Goal: Transaction & Acquisition: Purchase product/service

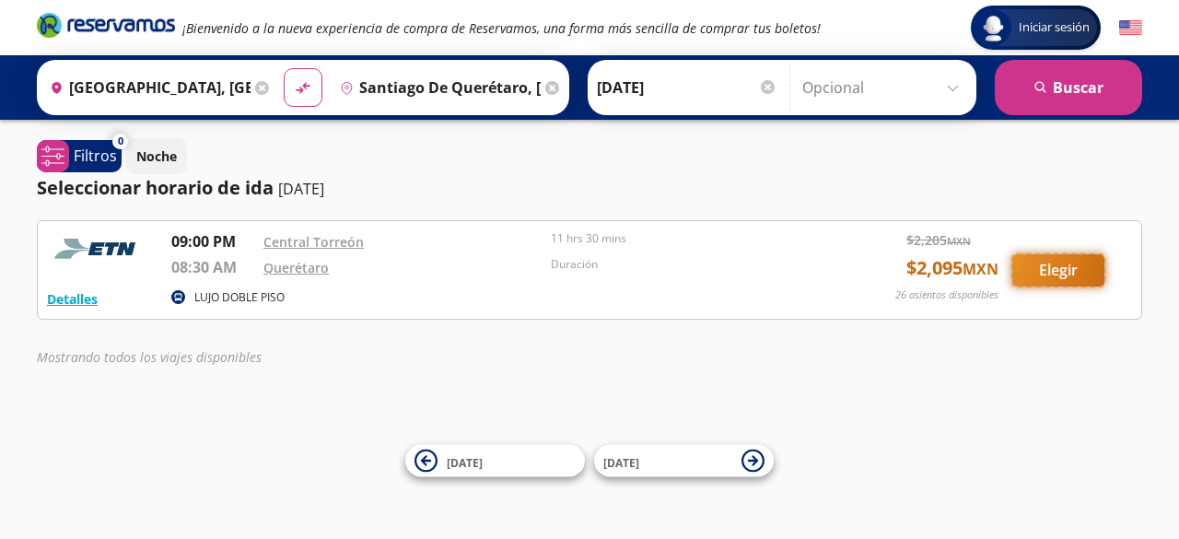
click at [1066, 274] on button "Elegir" at bounding box center [1058, 270] width 92 height 32
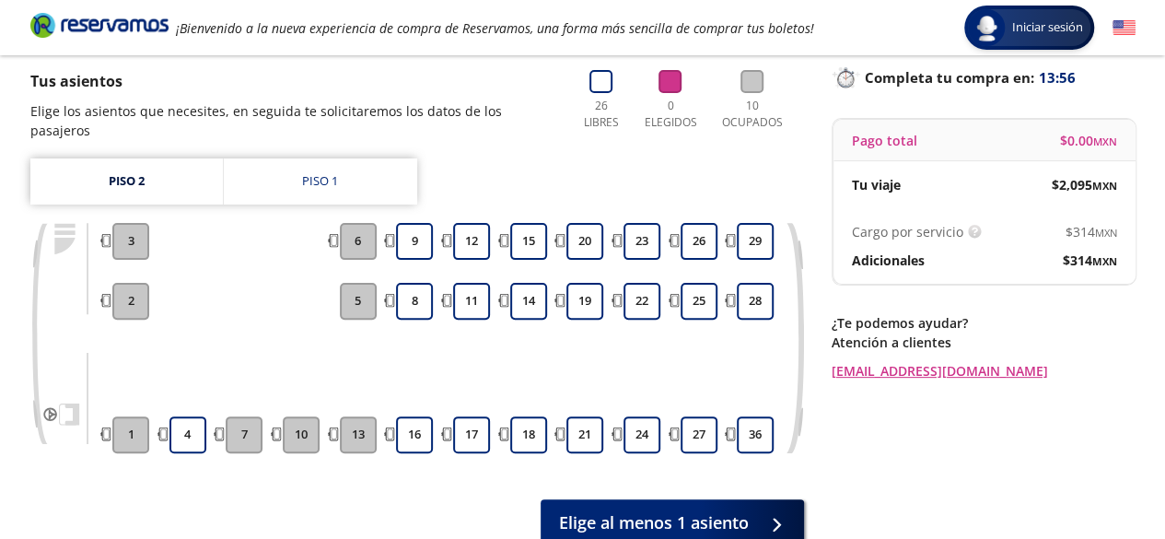
scroll to position [92, 0]
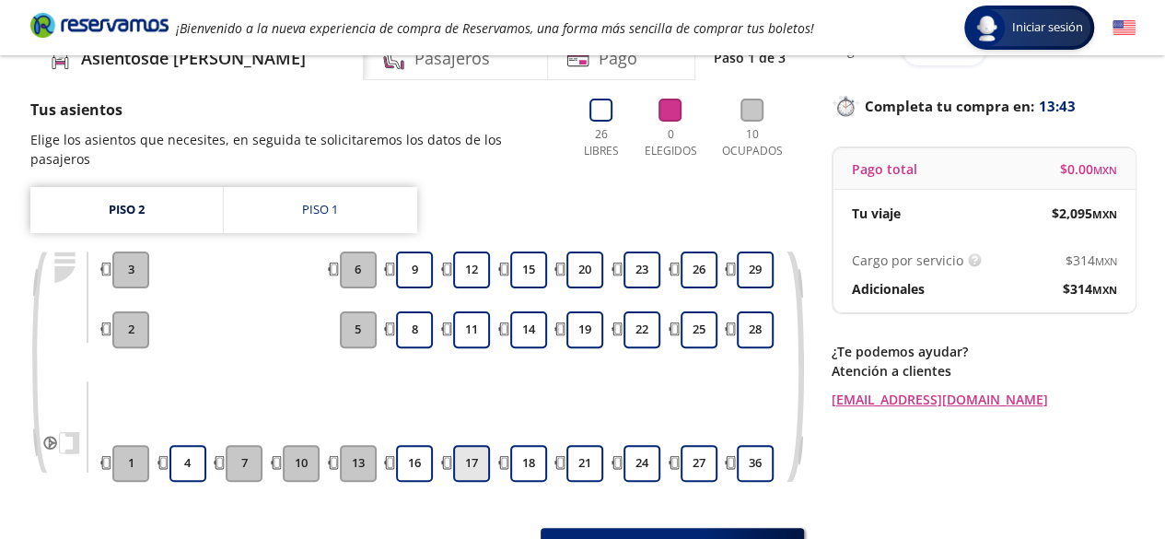
click at [469, 445] on button "17" at bounding box center [471, 463] width 37 height 37
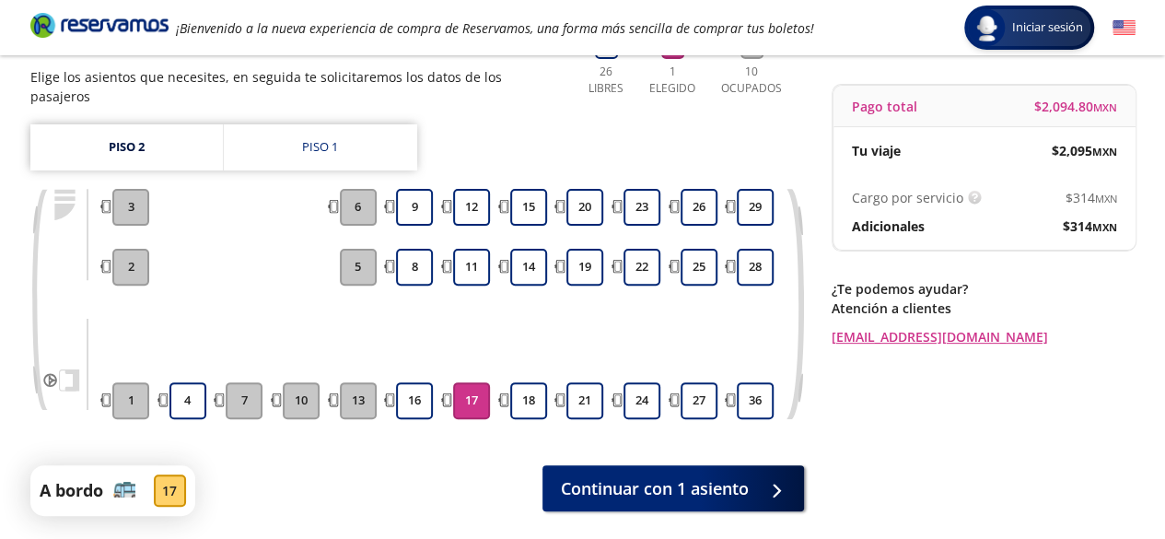
scroll to position [184, 0]
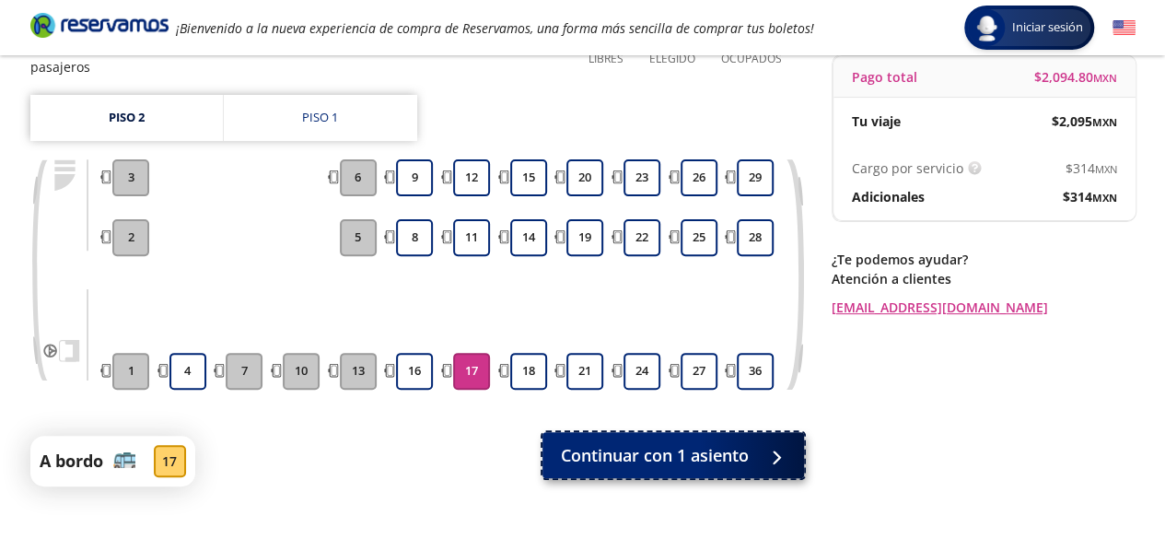
click at [697, 443] on span "Continuar con 1 asiento" at bounding box center [655, 455] width 188 height 25
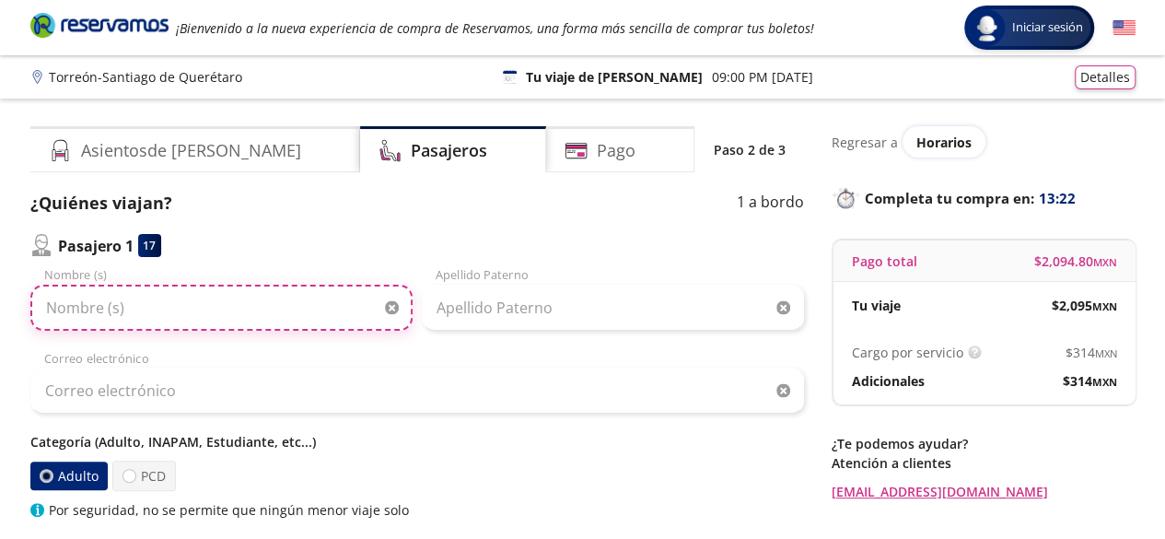
click at [265, 312] on input "Nombre (s)" at bounding box center [221, 308] width 382 height 46
type input "[PERSON_NAME]"
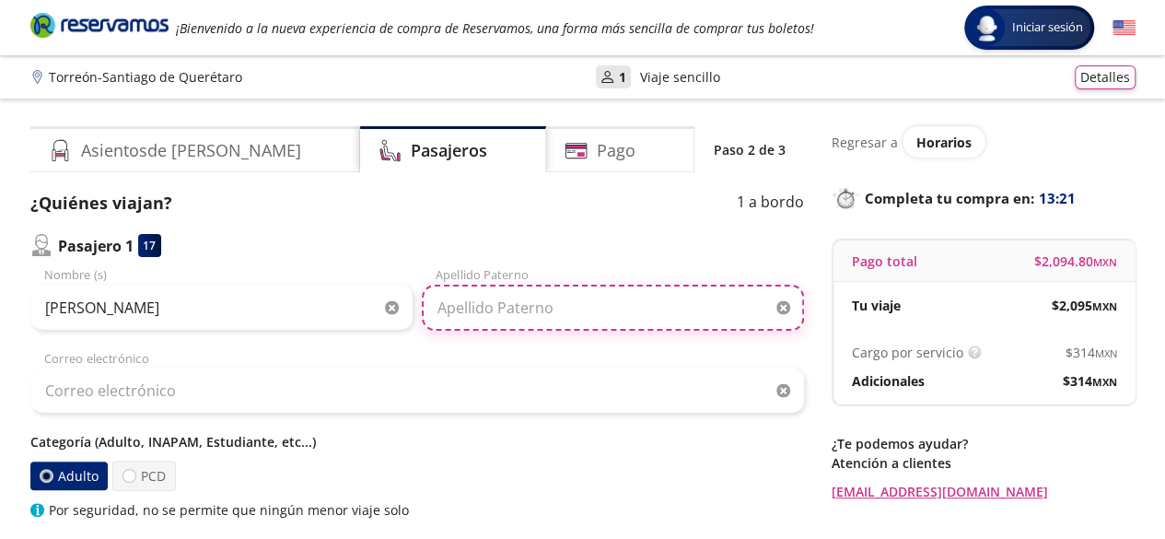
type input "[PERSON_NAME]"
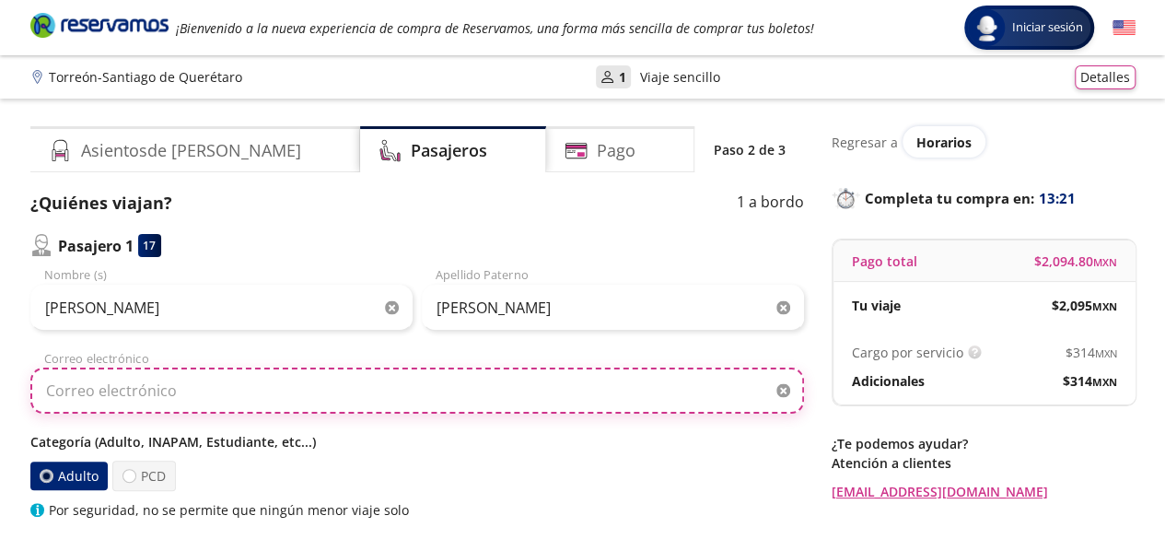
type input "[PERSON_NAME][EMAIL_ADDRESS][DOMAIN_NAME]"
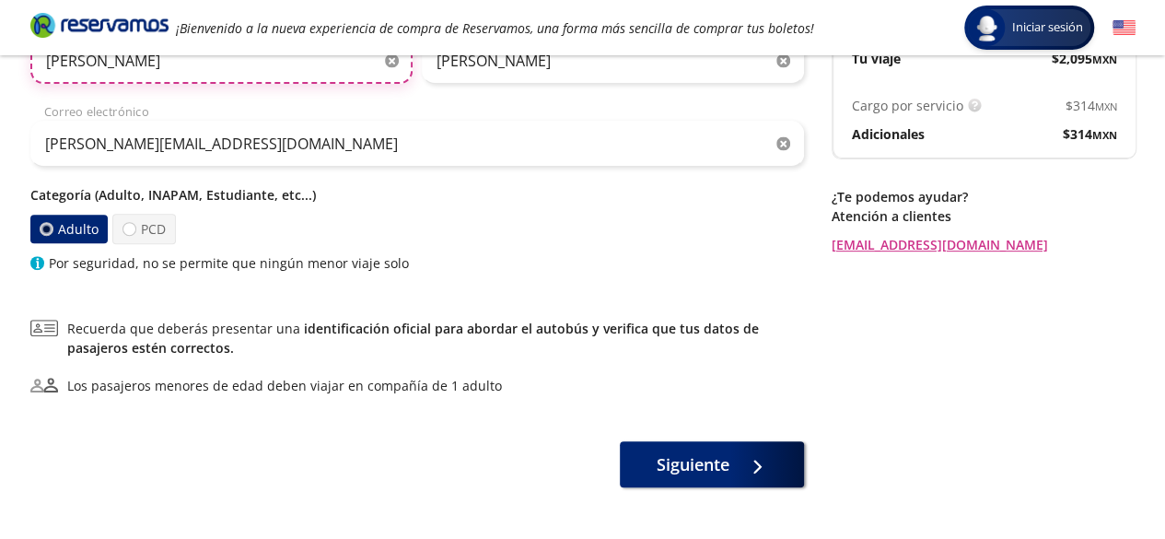
scroll to position [276, 0]
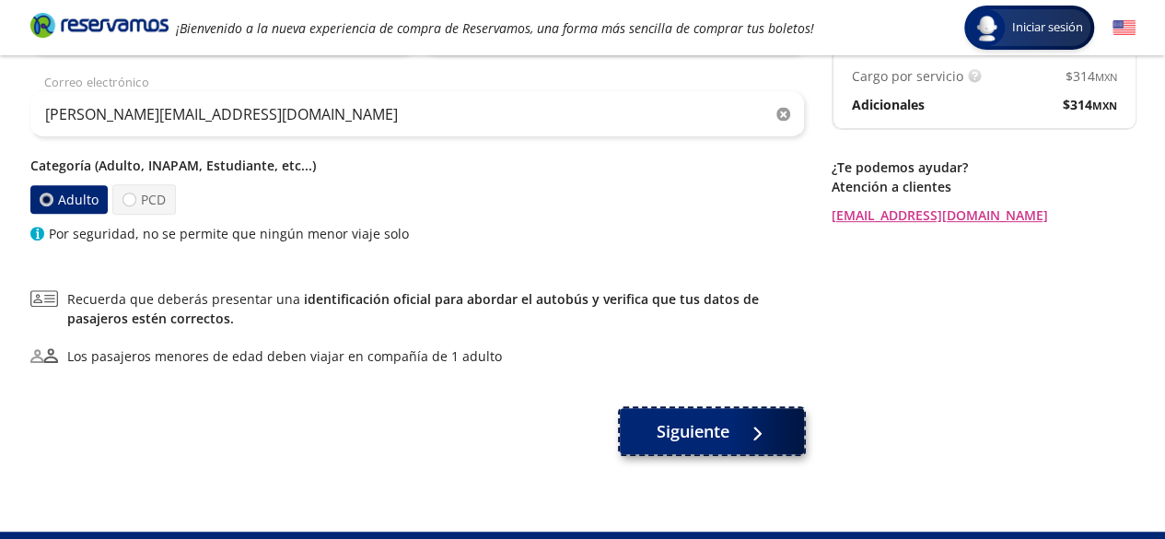
click at [700, 432] on span "Siguiente" at bounding box center [693, 431] width 73 height 25
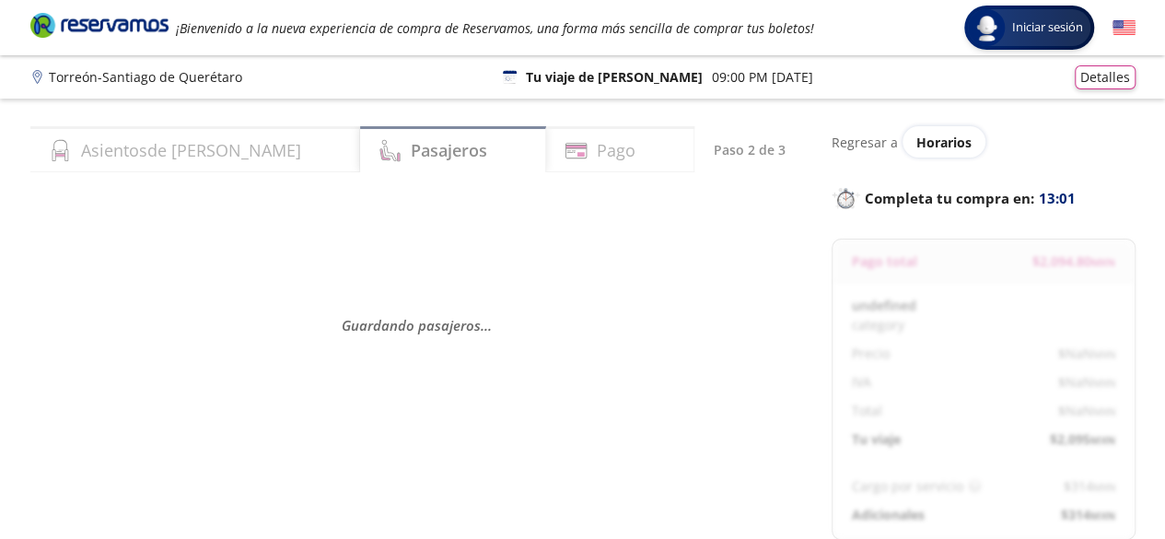
select select "MX"
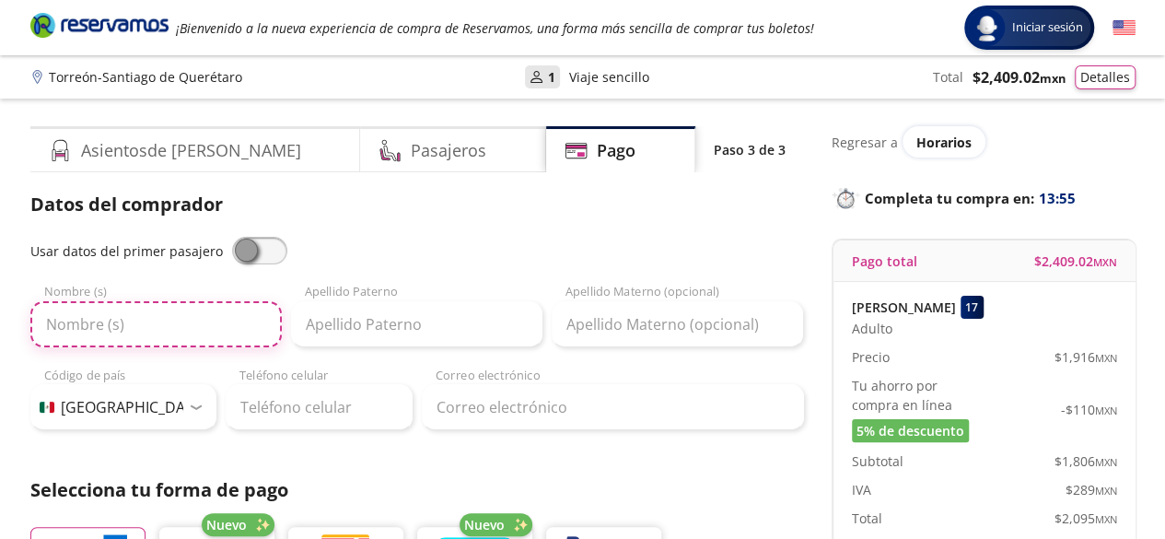
click at [160, 333] on input "Nombre (s)" at bounding box center [155, 324] width 251 height 46
click at [266, 255] on span at bounding box center [259, 251] width 55 height 28
click at [232, 237] on input "checkbox" at bounding box center [232, 237] width 0 height 0
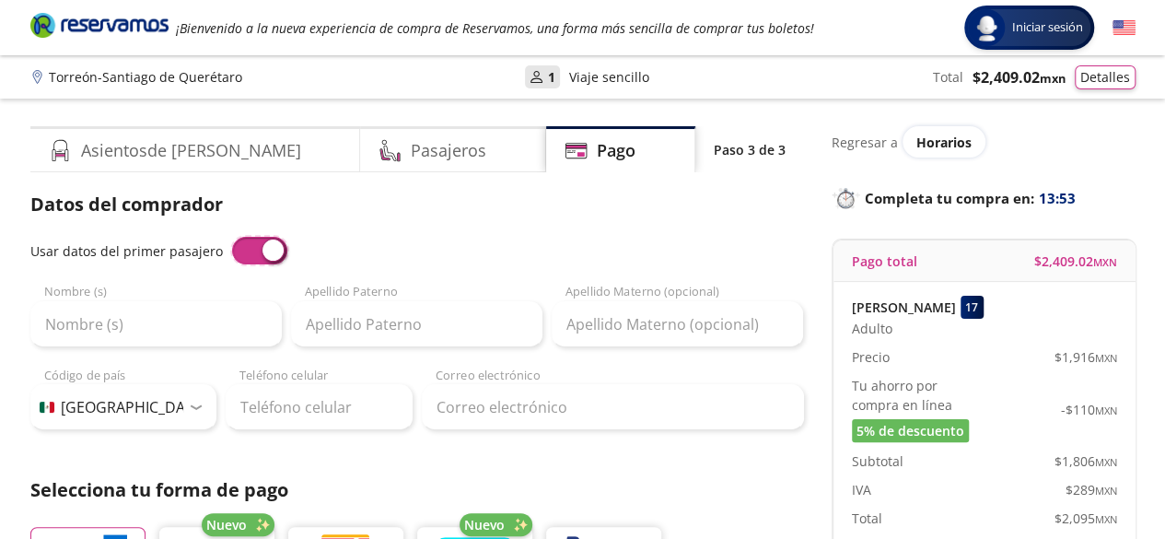
type input "[PERSON_NAME]"
type input "[PERSON_NAME][EMAIL_ADDRESS][DOMAIN_NAME]"
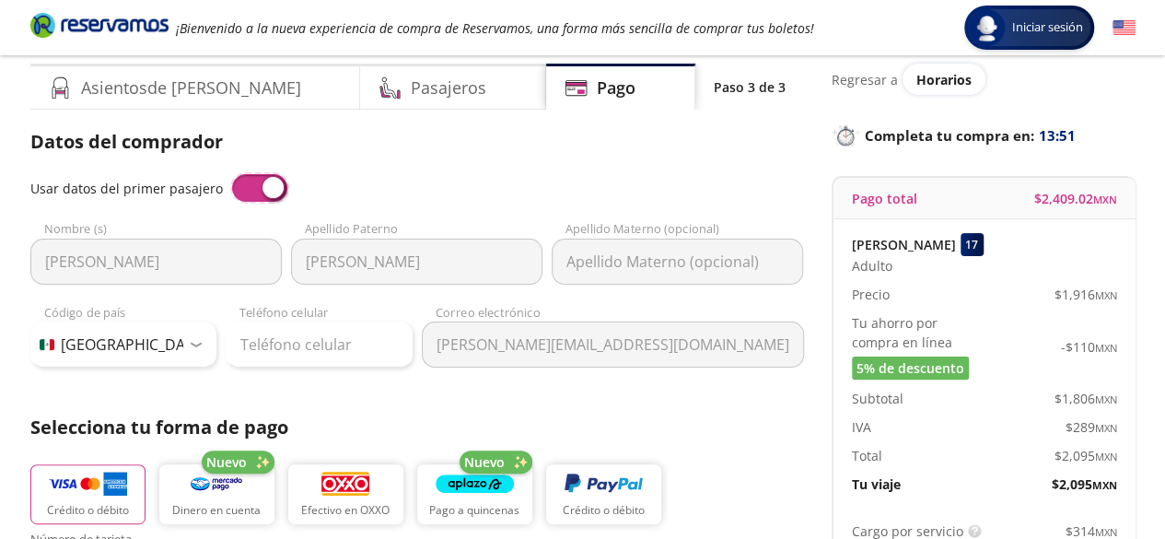
scroll to position [92, 0]
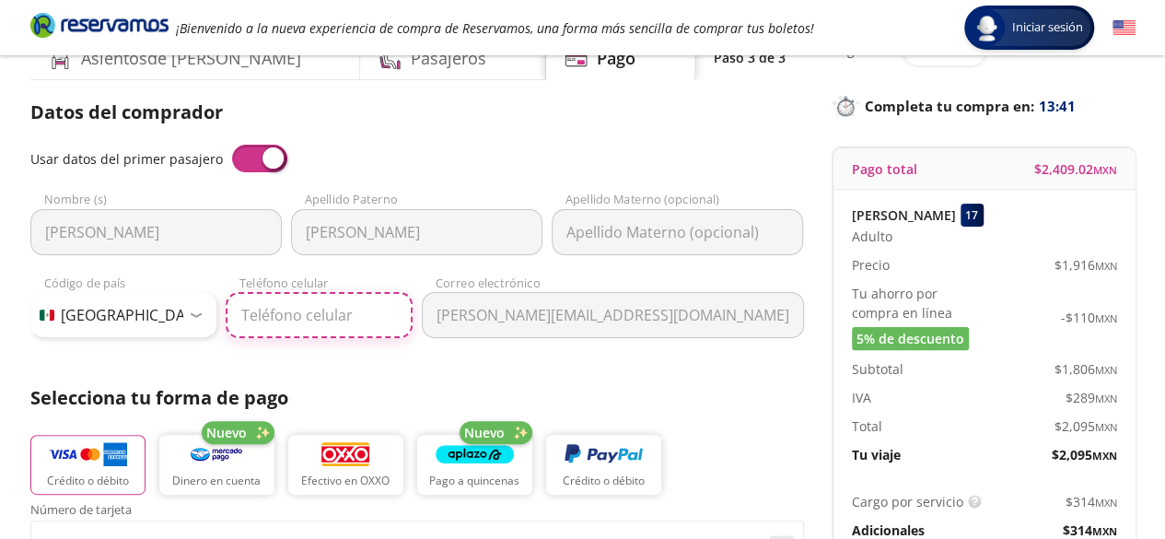
click at [348, 314] on input "Teléfono celular" at bounding box center [319, 315] width 187 height 46
type input "[PHONE_NUMBER]"
click at [556, 358] on div "Datos del comprador Usar datos del primer pasajero [PERSON_NAME] Nombre (s) [PE…" at bounding box center [417, 516] width 774 height 834
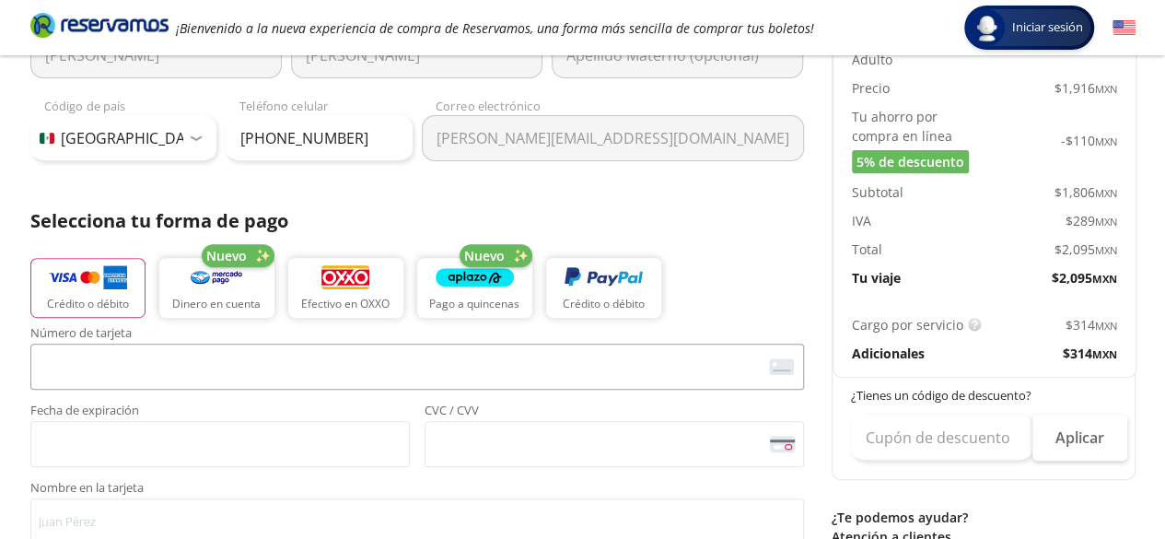
scroll to position [276, 0]
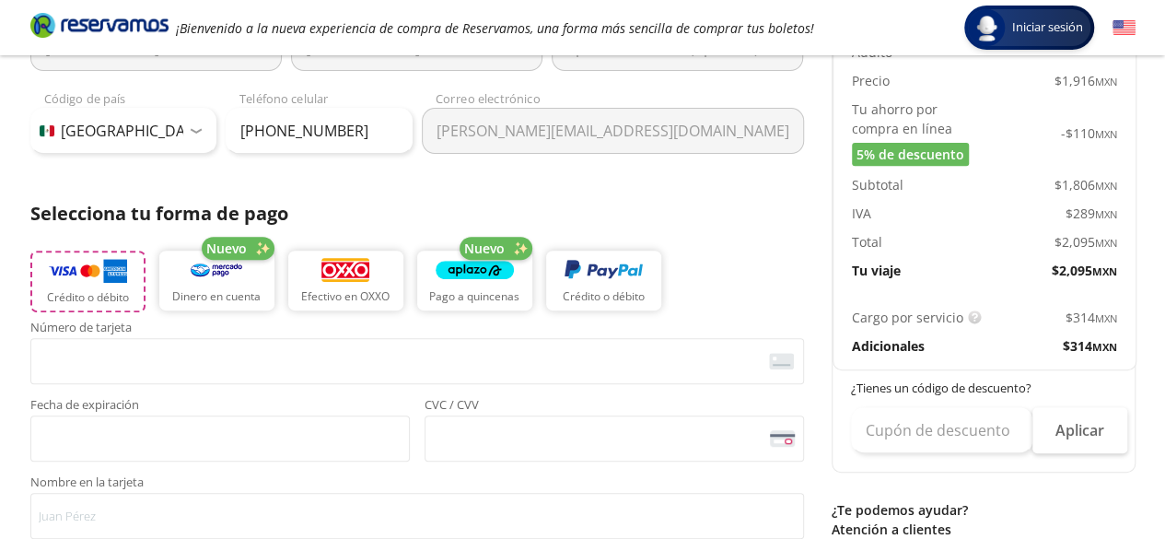
click at [102, 290] on p "Crédito o débito" at bounding box center [88, 297] width 82 height 17
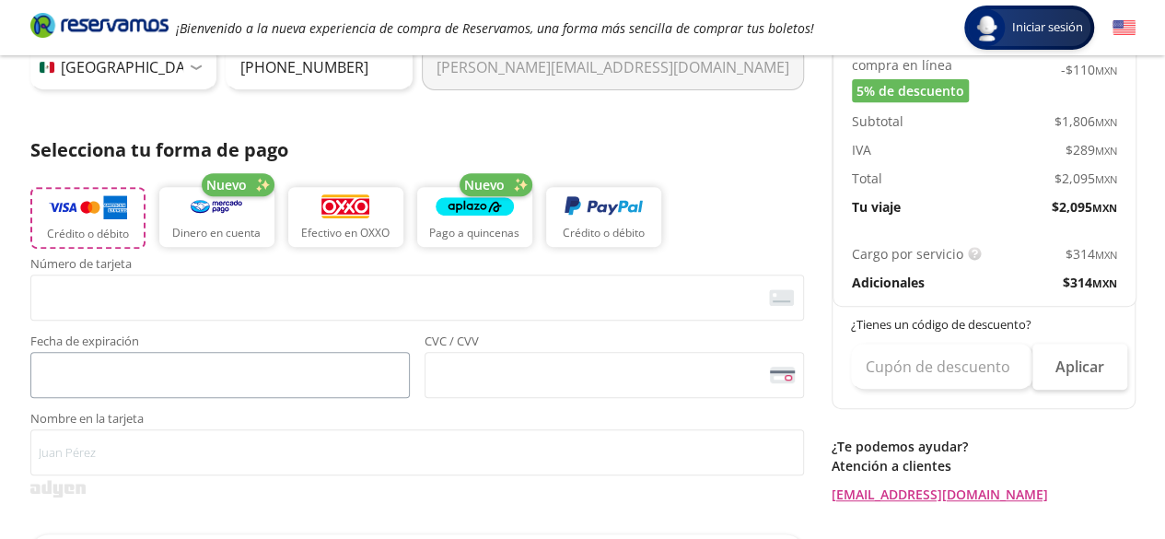
scroll to position [368, 0]
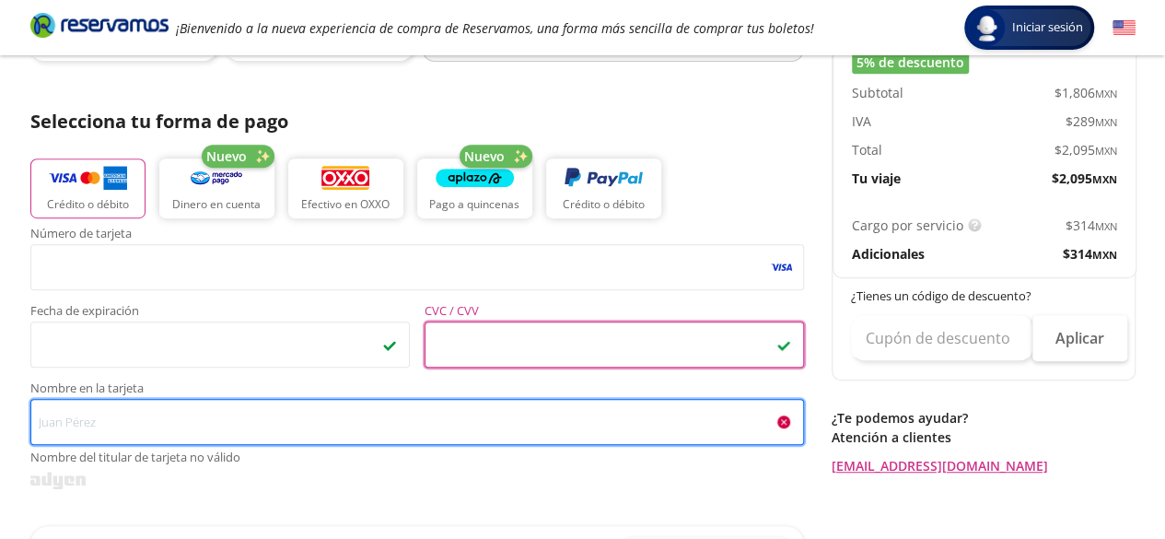
click at [286, 423] on input "Nombre en la tarjeta Nombre del titular de tarjeta no válido" at bounding box center [417, 422] width 774 height 46
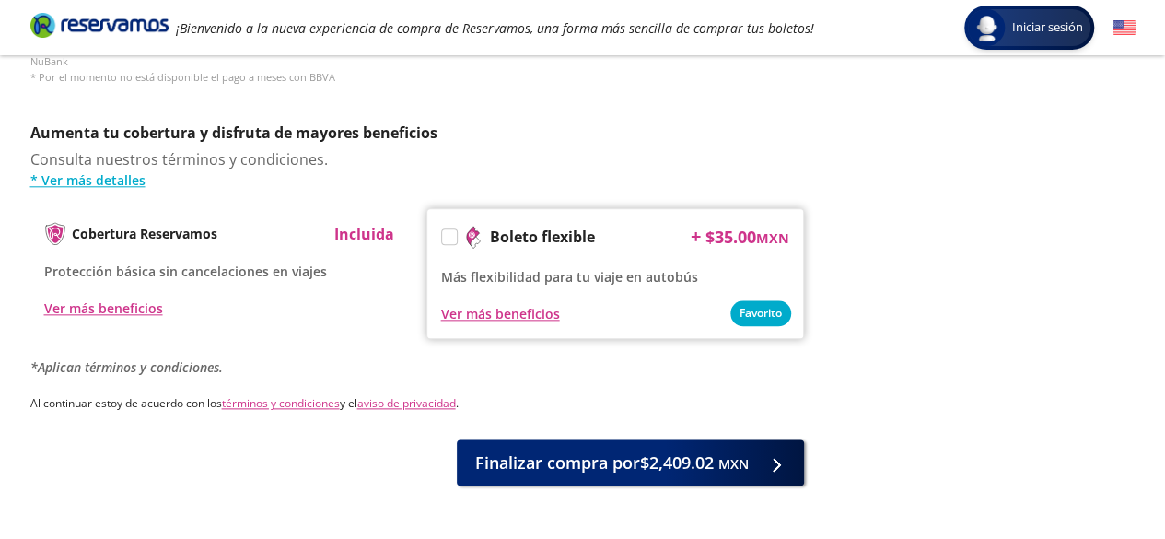
scroll to position [971, 0]
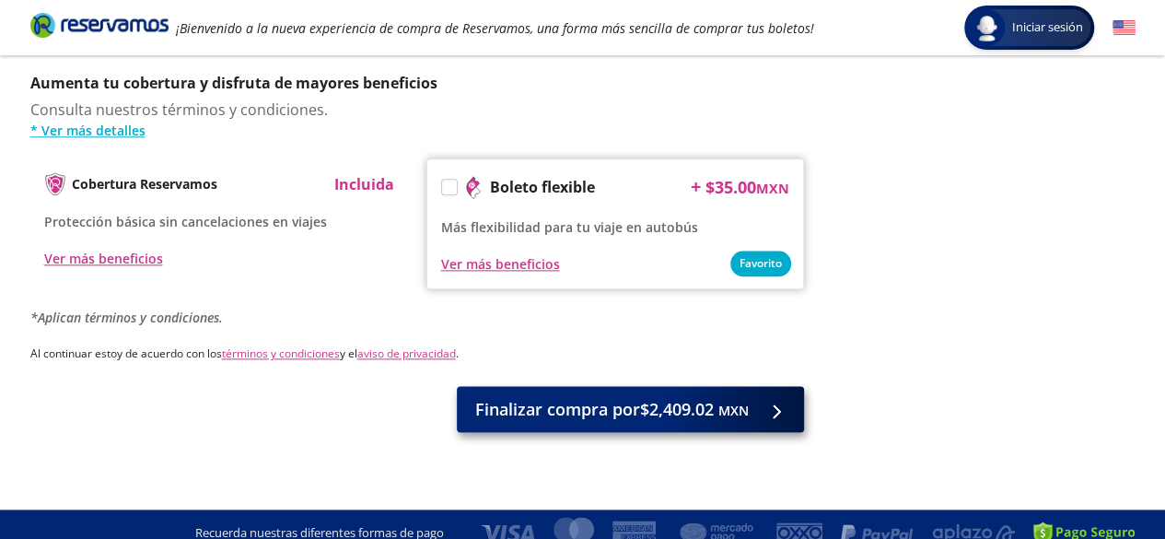
type input "[PERSON_NAME]"
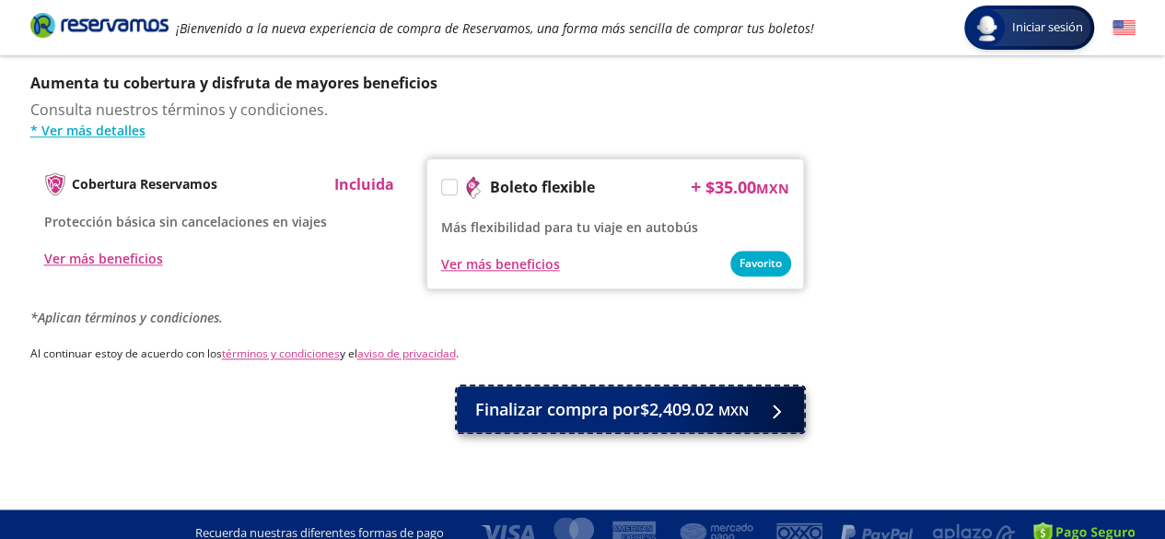
click at [607, 397] on span "Finalizar compra por $2,409.02 MXN" at bounding box center [612, 409] width 274 height 25
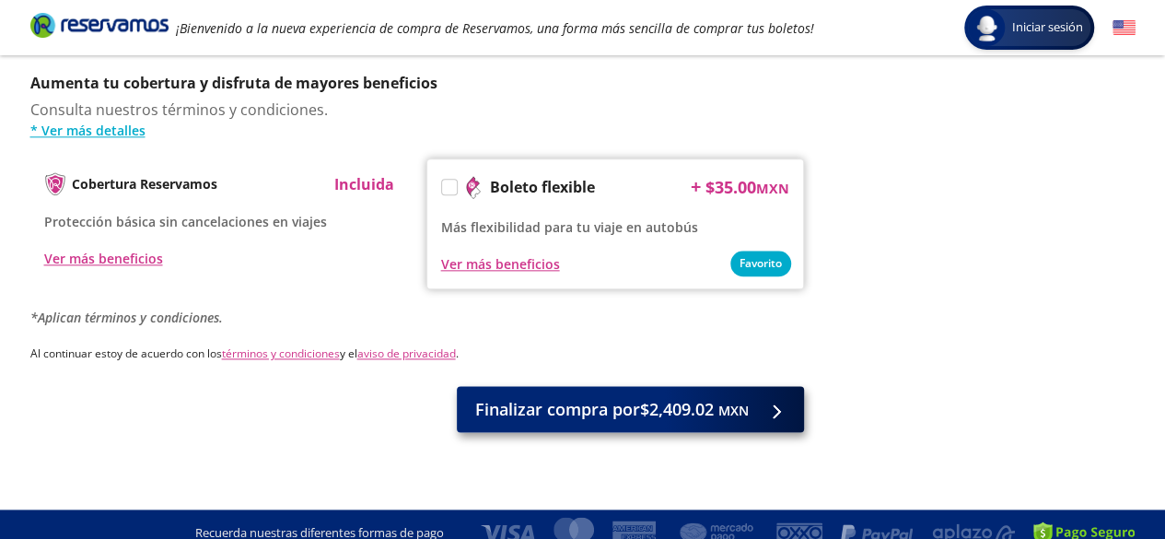
scroll to position [0, 0]
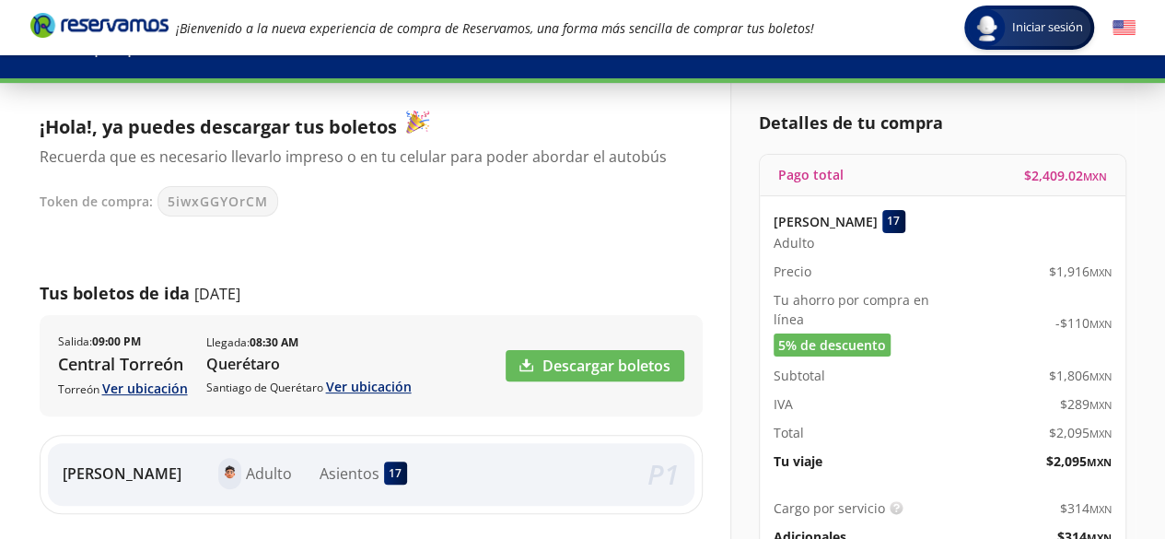
scroll to position [184, 0]
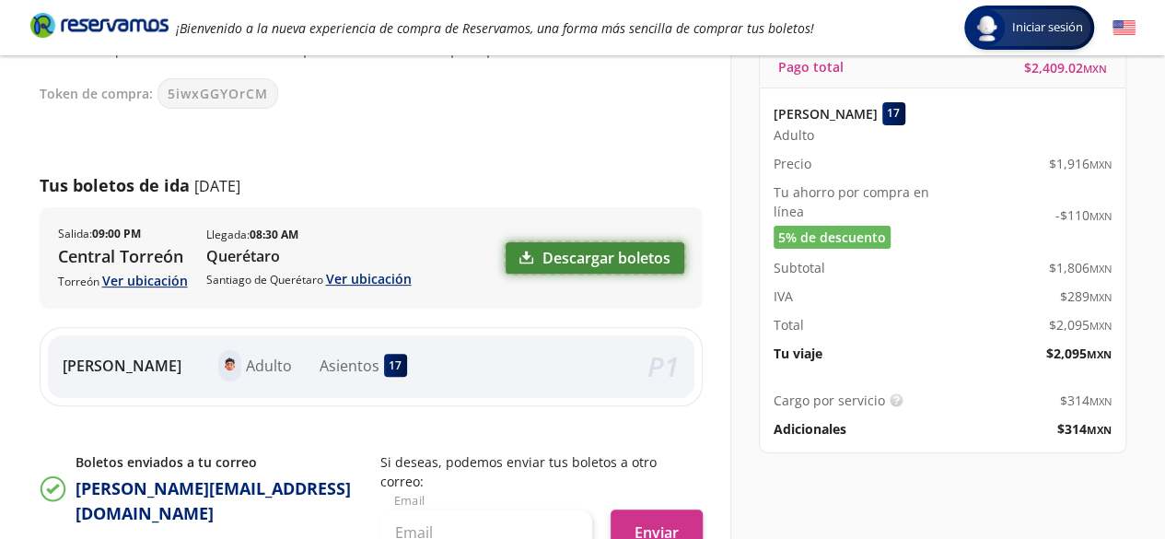
click at [575, 246] on link "Descargar boletos" at bounding box center [595, 257] width 179 height 31
